Goal: Transaction & Acquisition: Purchase product/service

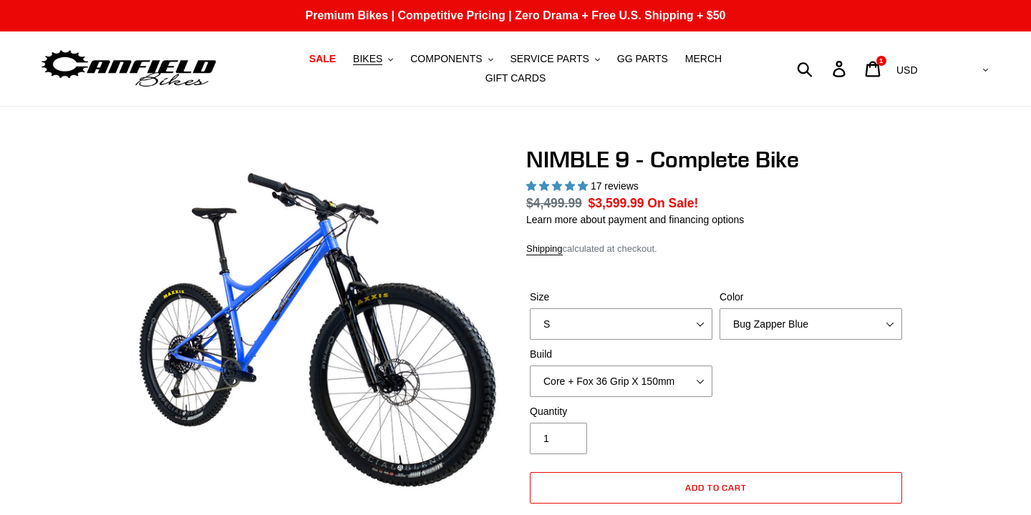
select select "highest-rating"
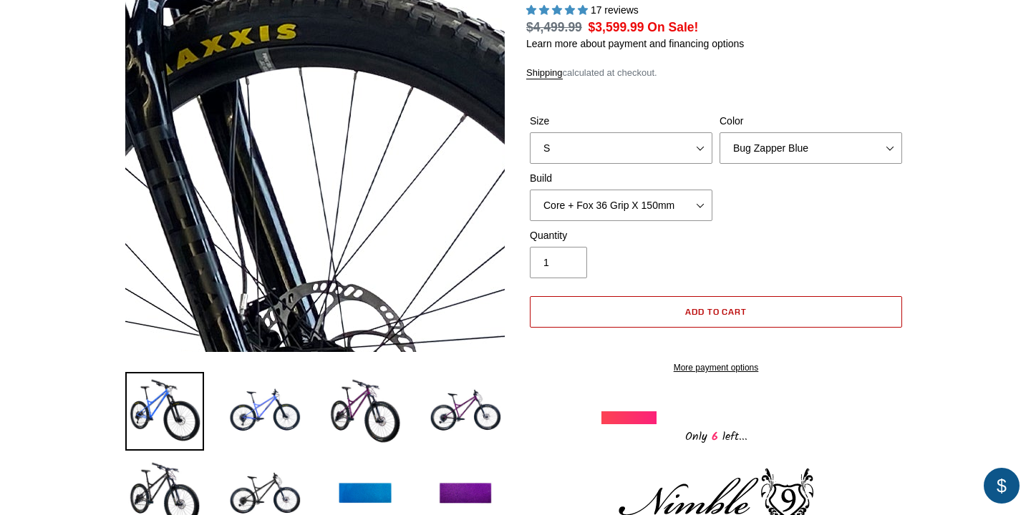
scroll to position [193, 0]
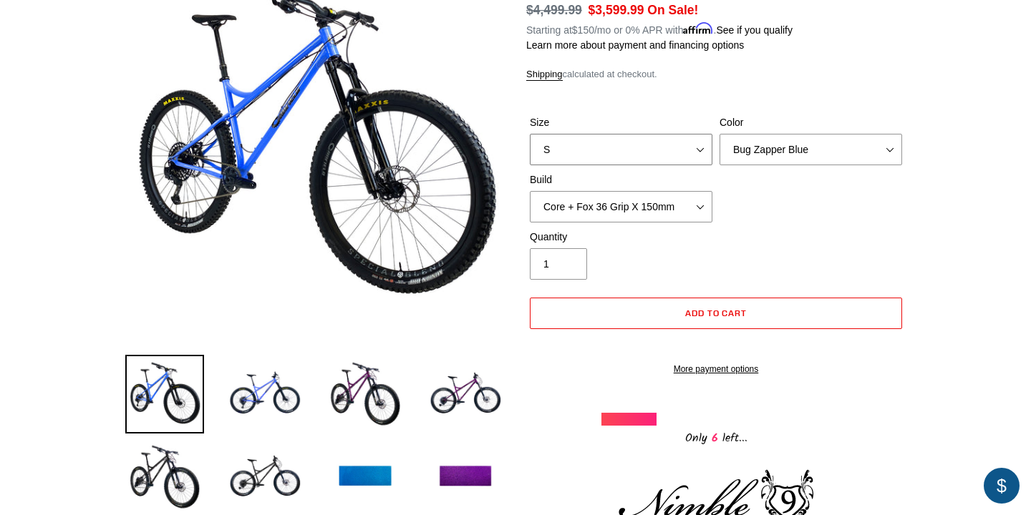
click at [625, 147] on select "S M L XL" at bounding box center [621, 150] width 183 height 32
select select "XL"
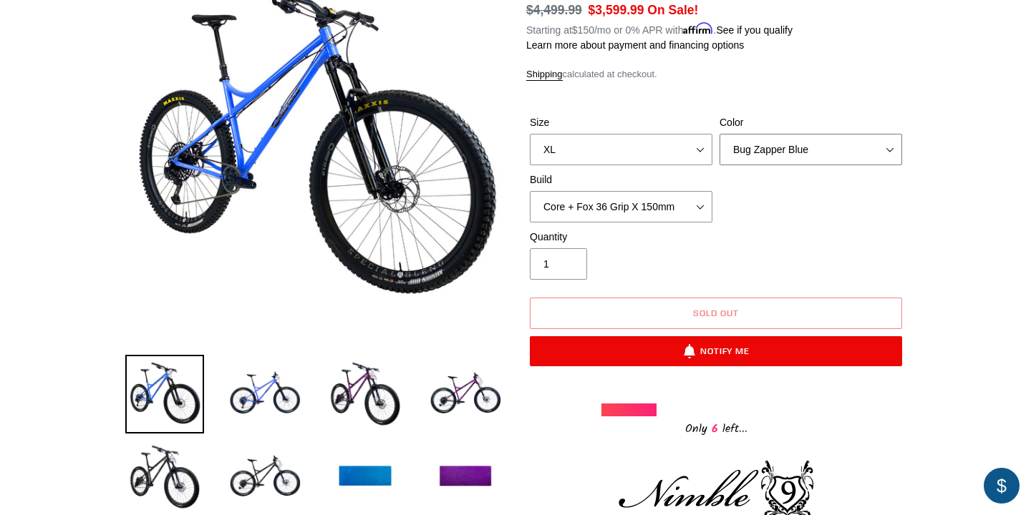
click at [813, 150] on select "Bug Zapper Blue Purple Haze - Sold Out Galaxy Black" at bounding box center [810, 150] width 183 height 32
click at [626, 217] on select "Core + Fox 36 Grip X 150mm Pro + Fox 36 Grip X 150mm Core + RockShox Lyrik Ulti…" at bounding box center [621, 207] width 183 height 32
click at [641, 210] on select "Core + Fox 36 Grip X 150mm Pro + Fox 36 Grip X 150mm Core + RockShox Lyrik Ulti…" at bounding box center [621, 207] width 183 height 32
click at [650, 208] on select "Core + Fox 36 Grip X 150mm Pro + Fox 36 Grip X 150mm Core + RockShox Lyrik Ulti…" at bounding box center [621, 207] width 183 height 32
select select "Pro + RockShox Lyrik Ultimate 150mm"
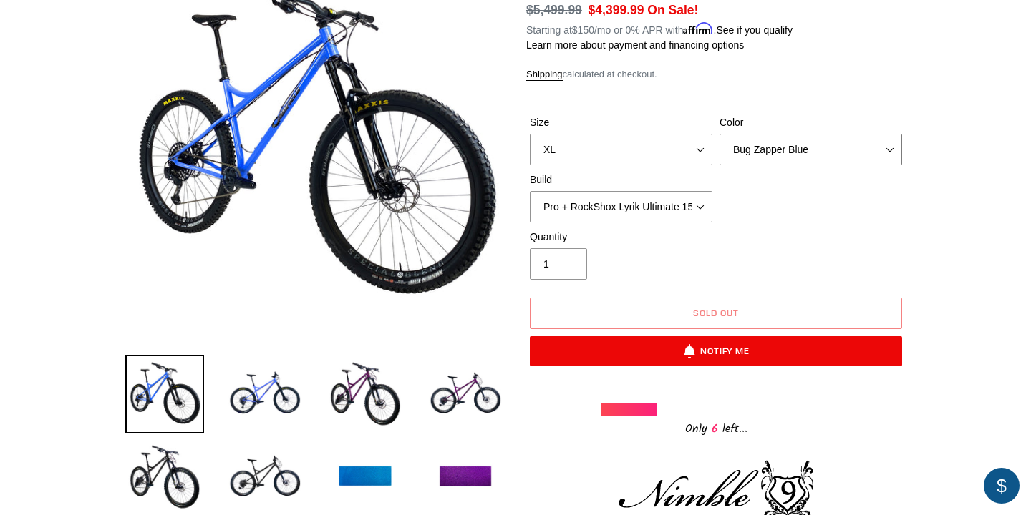
click at [810, 155] on select "Bug Zapper Blue Purple Haze - Sold Out Galaxy Black" at bounding box center [810, 150] width 183 height 32
select select "Galaxy Black"
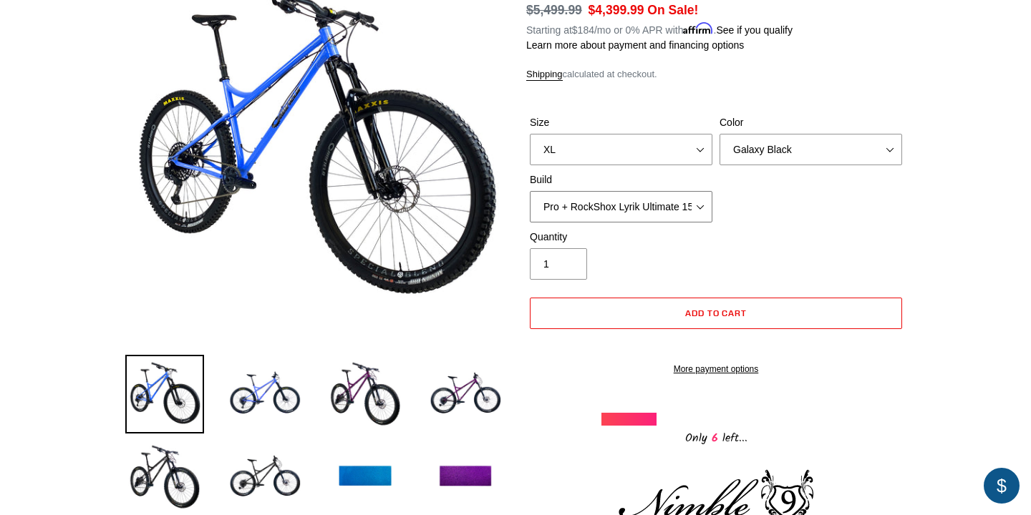
click at [690, 200] on select "Core + Fox 36 Grip X 150mm Pro + Fox 36 Grip X 150mm Core + RockShox Lyrik Ulti…" at bounding box center [621, 207] width 183 height 32
click at [682, 214] on select "Core + Fox 36 Grip X 150mm Pro + Fox 36 Grip X 150mm Core + RockShox Lyrik Ulti…" at bounding box center [621, 207] width 183 height 32
select select "Core + Fox 36 Grip X 150mm"
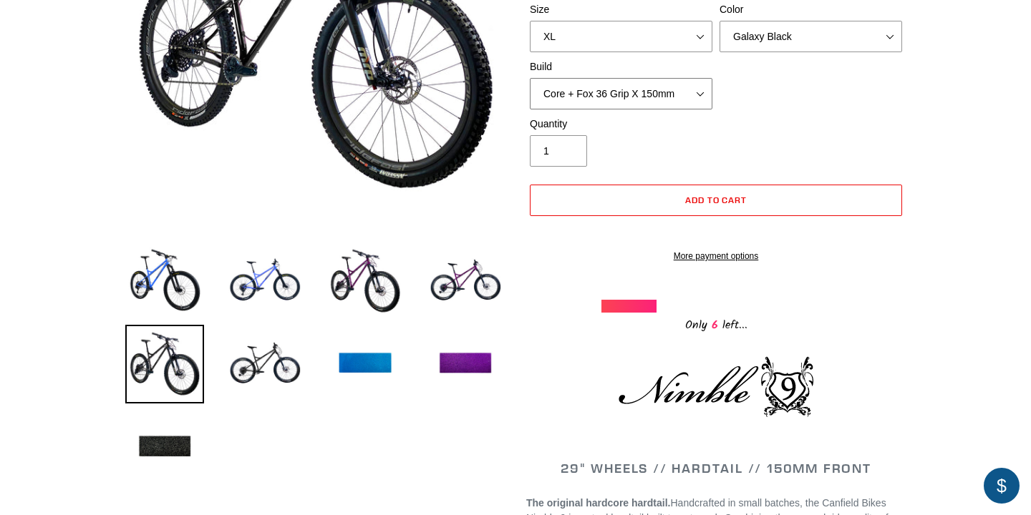
scroll to position [286, 0]
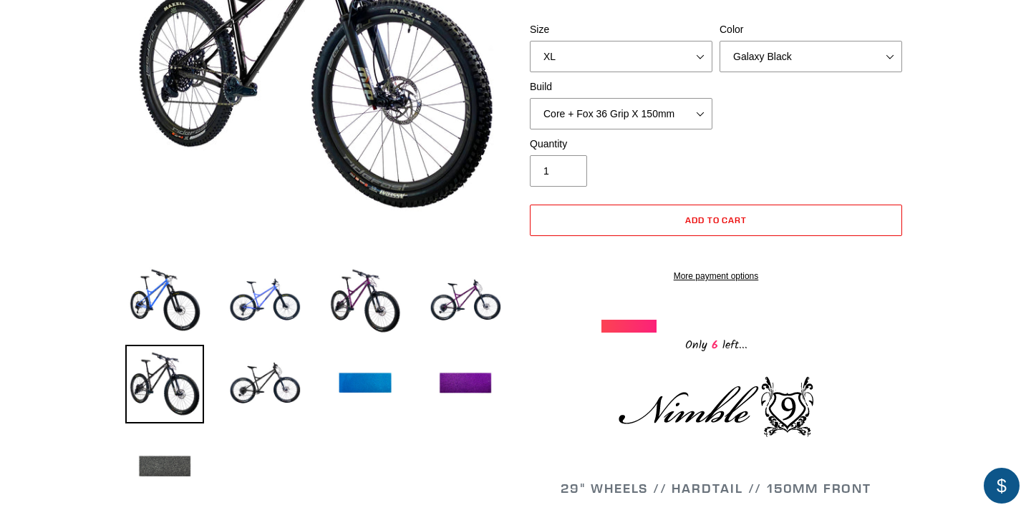
click at [181, 478] on img at bounding box center [164, 467] width 79 height 79
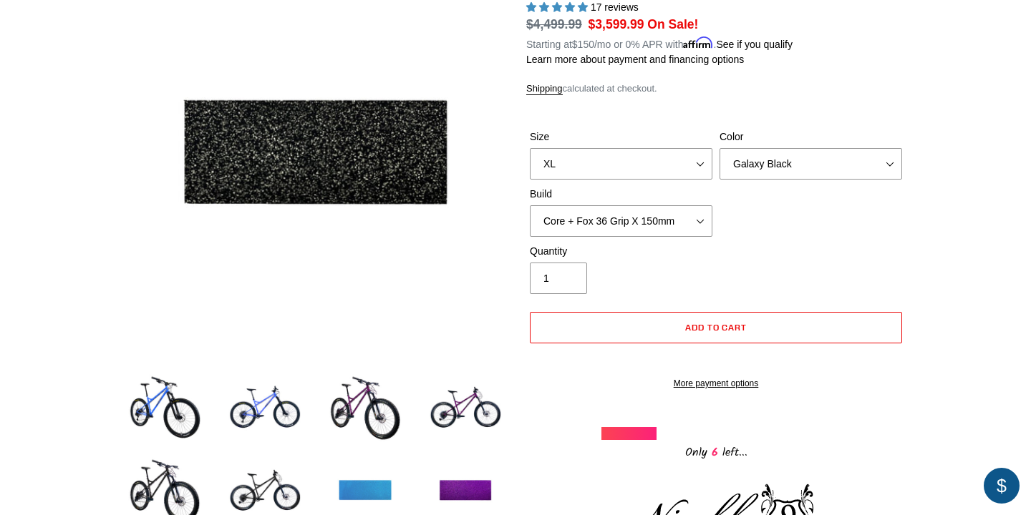
scroll to position [180, 0]
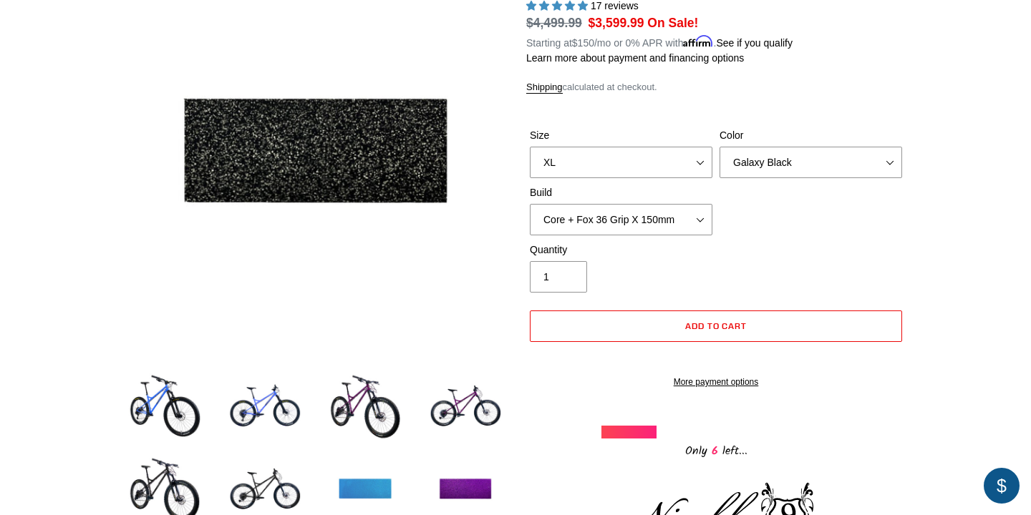
click at [378, 493] on img at bounding box center [365, 490] width 79 height 79
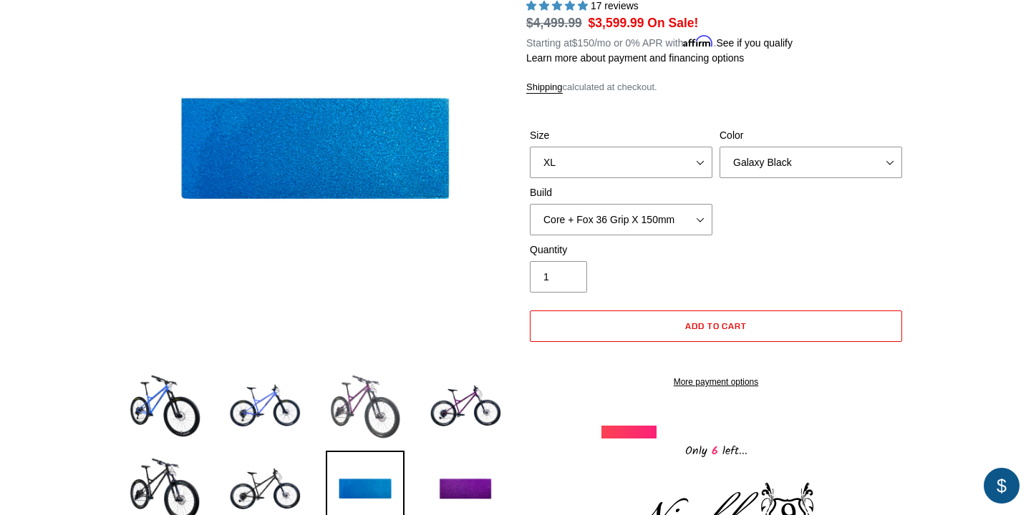
scroll to position [191, 0]
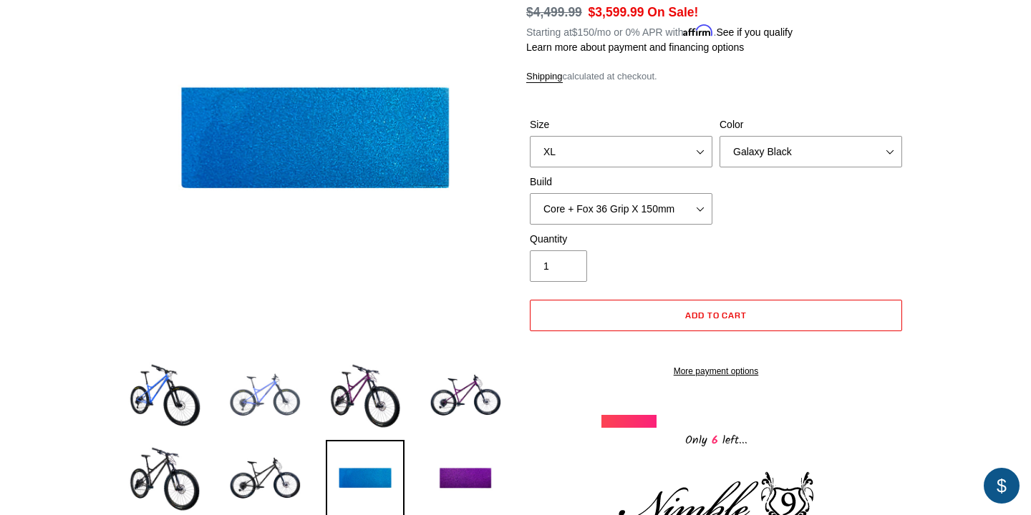
click at [286, 406] on img at bounding box center [265, 396] width 79 height 79
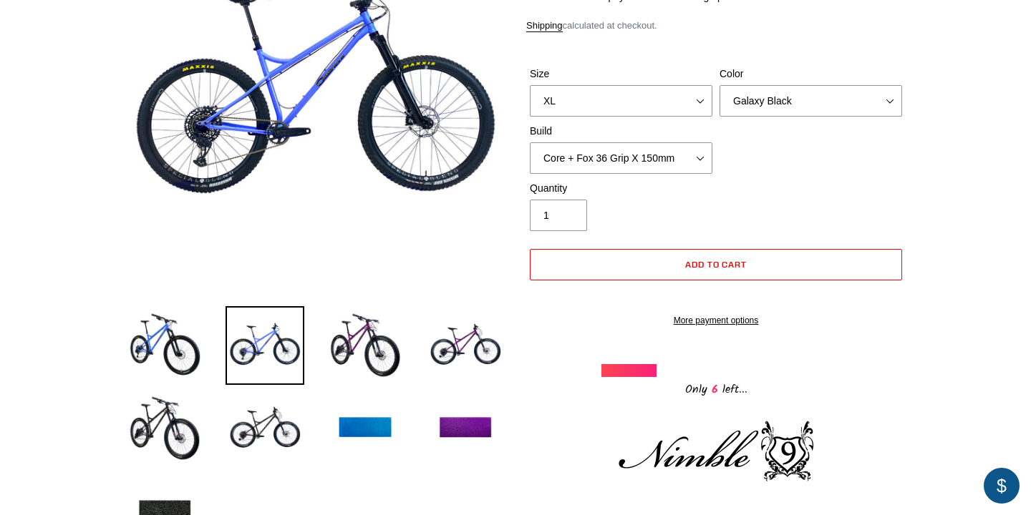
scroll to position [243, 0]
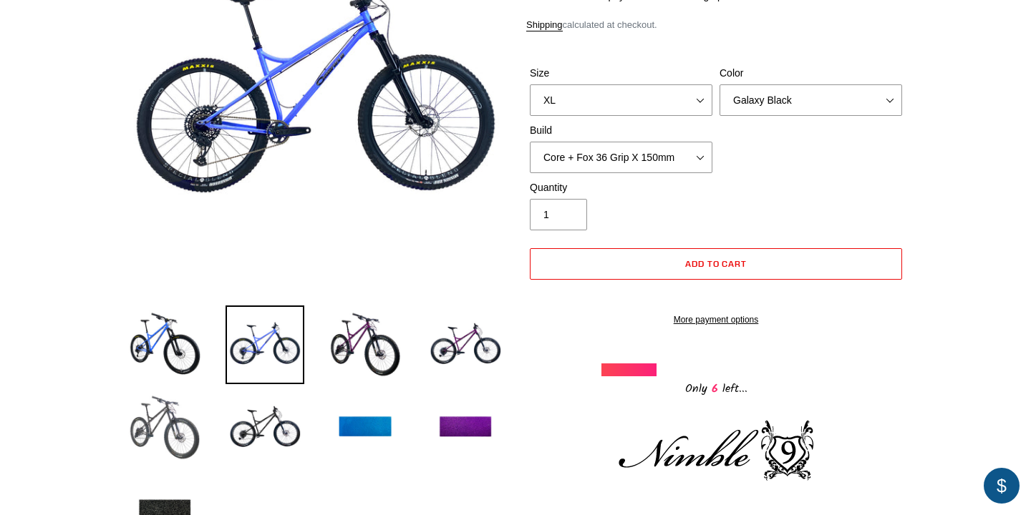
click at [182, 429] on img at bounding box center [164, 428] width 79 height 79
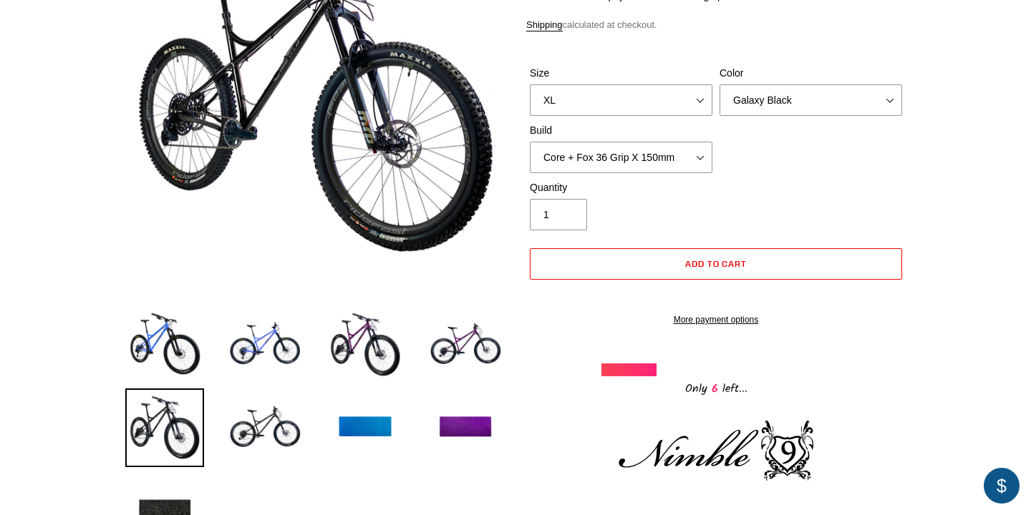
scroll to position [200, 0]
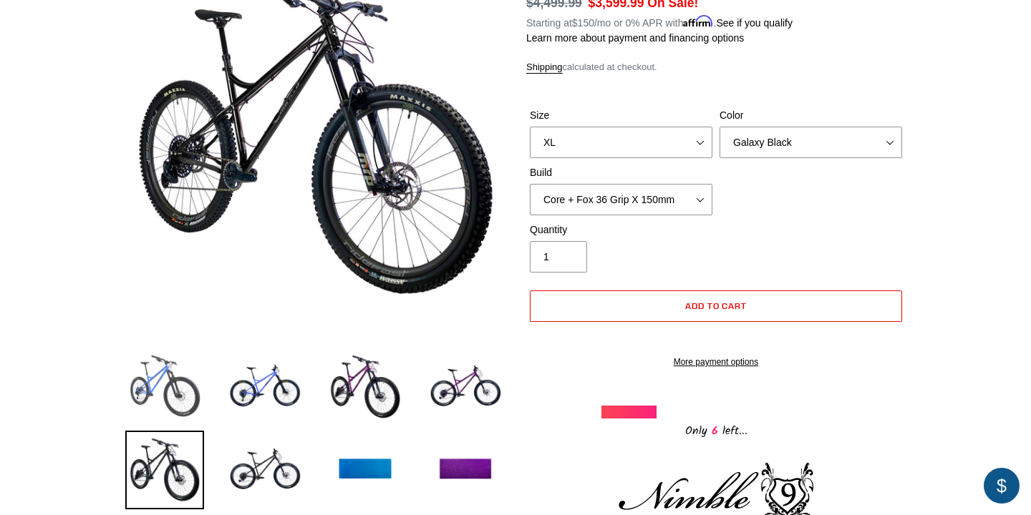
click at [178, 377] on img at bounding box center [164, 387] width 79 height 79
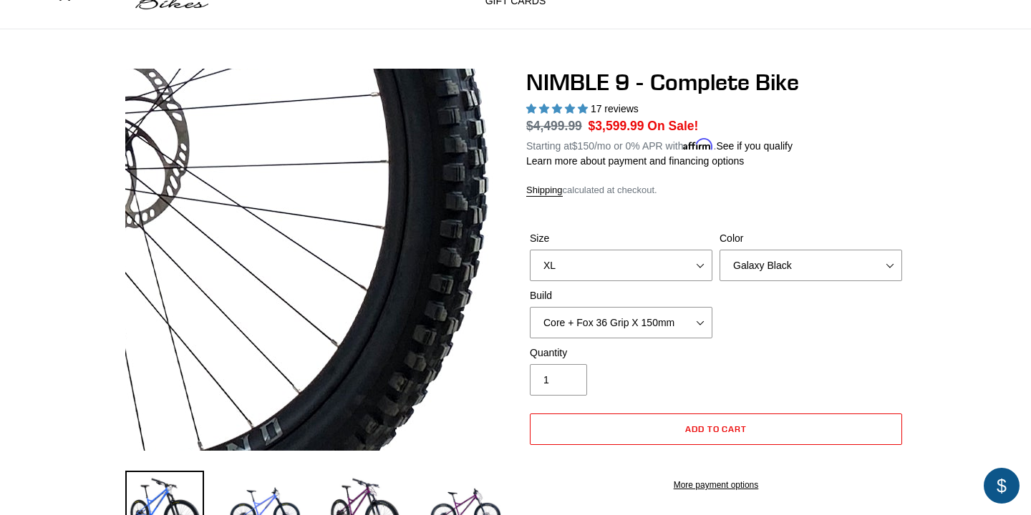
scroll to position [70, 0]
